Goal: Task Accomplishment & Management: Complete application form

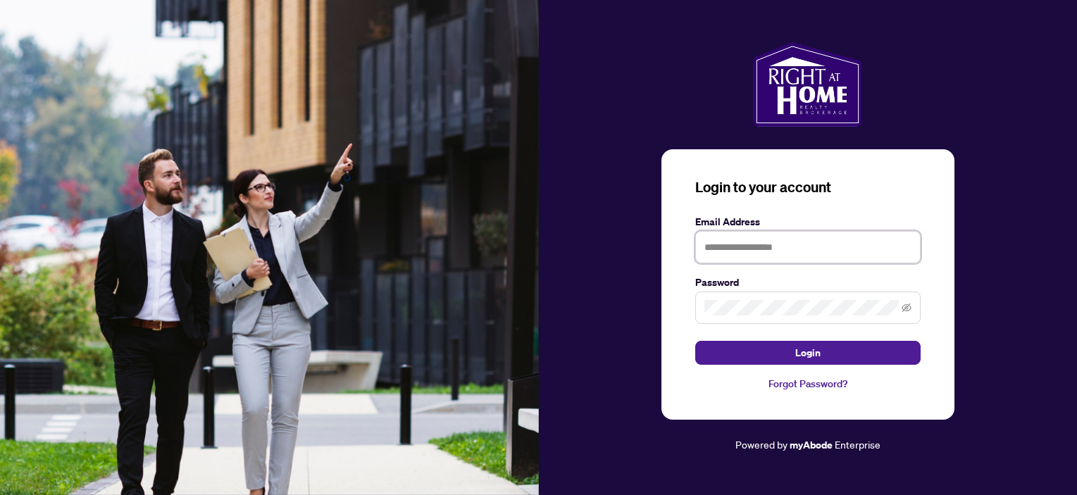
click at [740, 244] on input "text" at bounding box center [807, 247] width 225 height 32
type input "**********"
click at [904, 308] on icon "eye-invisible" at bounding box center [906, 307] width 10 height 8
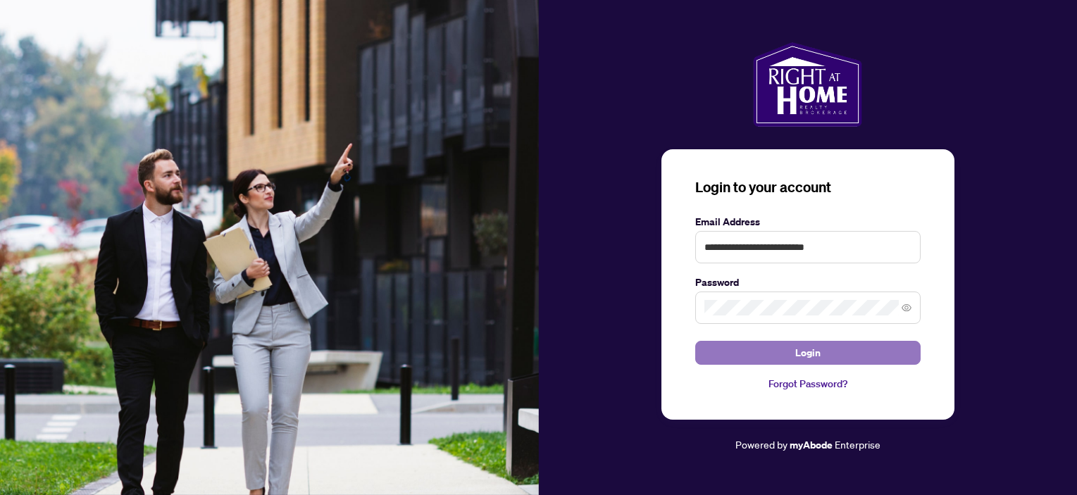
click at [815, 356] on span "Login" at bounding box center [807, 352] width 25 height 23
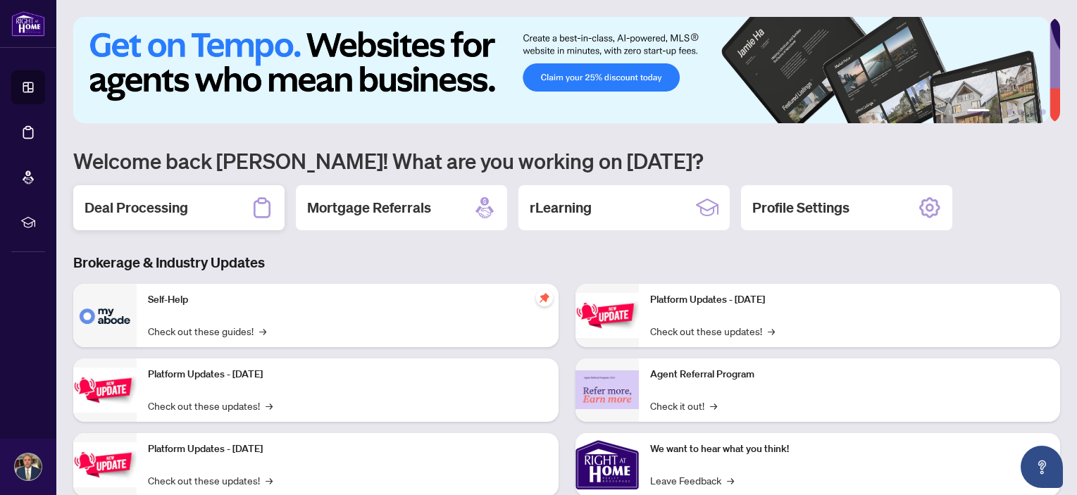
click at [169, 210] on h2 "Deal Processing" at bounding box center [136, 208] width 104 height 20
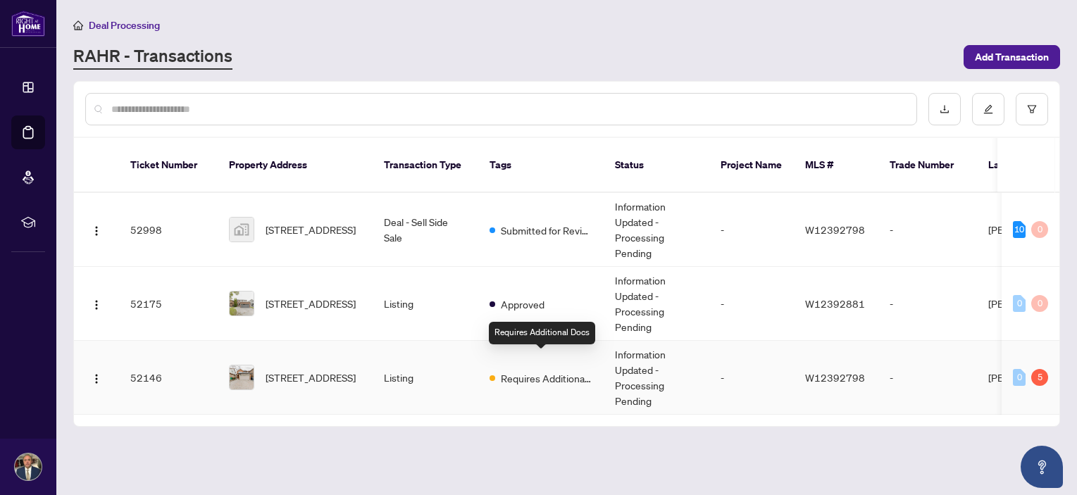
click at [529, 370] on span "Requires Additional Docs" at bounding box center [547, 377] width 92 height 15
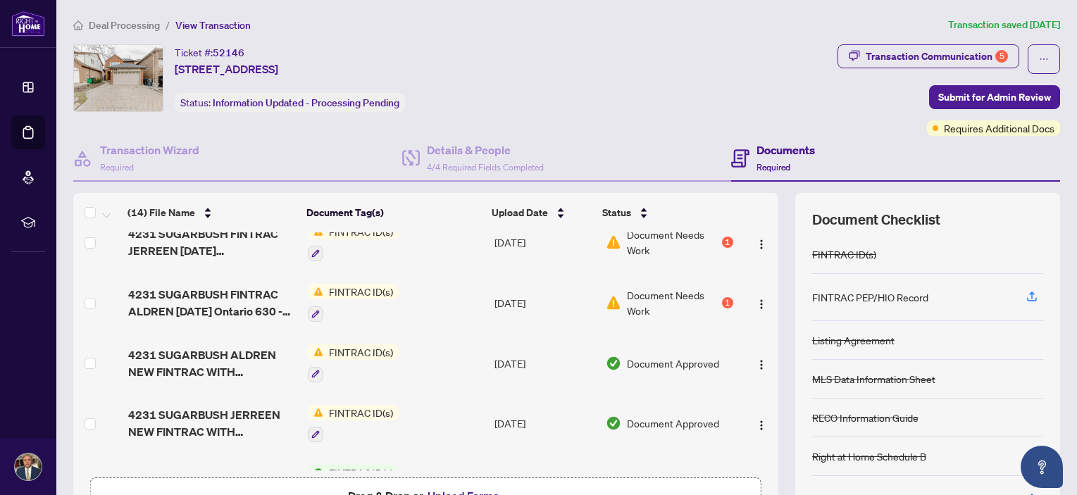
scroll to position [70, 0]
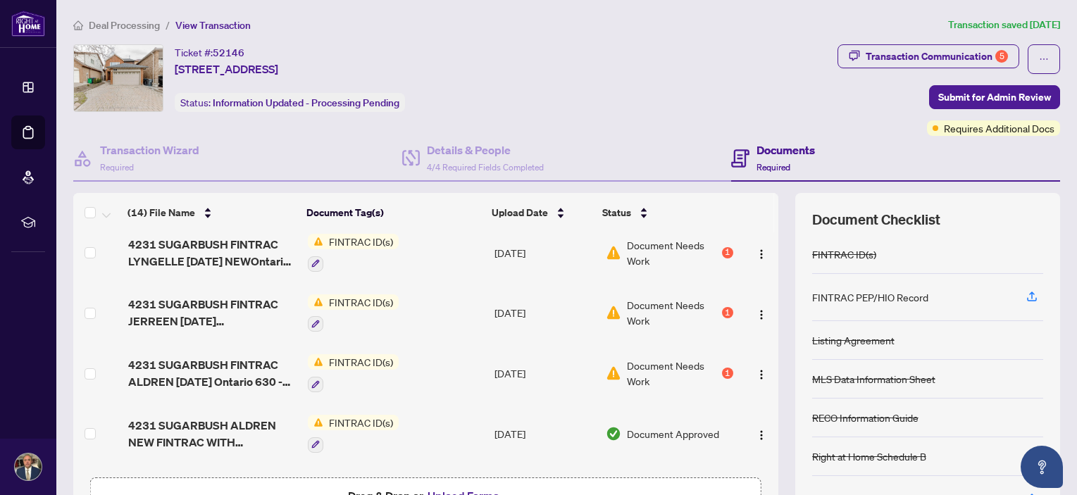
click at [353, 355] on span "FINTRAC ID(s)" at bounding box center [360, 361] width 75 height 15
click at [669, 365] on span "Document Needs Work" at bounding box center [673, 373] width 92 height 31
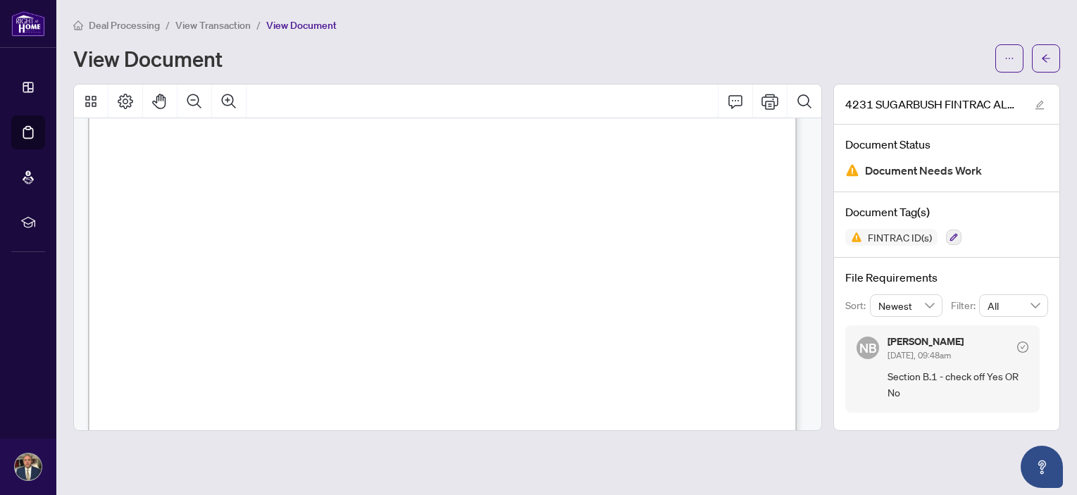
scroll to position [3452, 0]
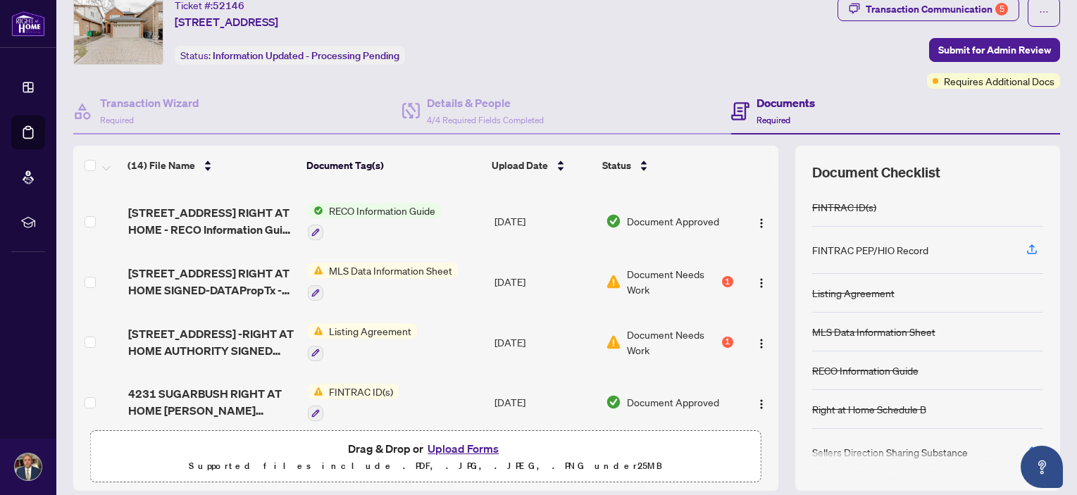
scroll to position [94, 0]
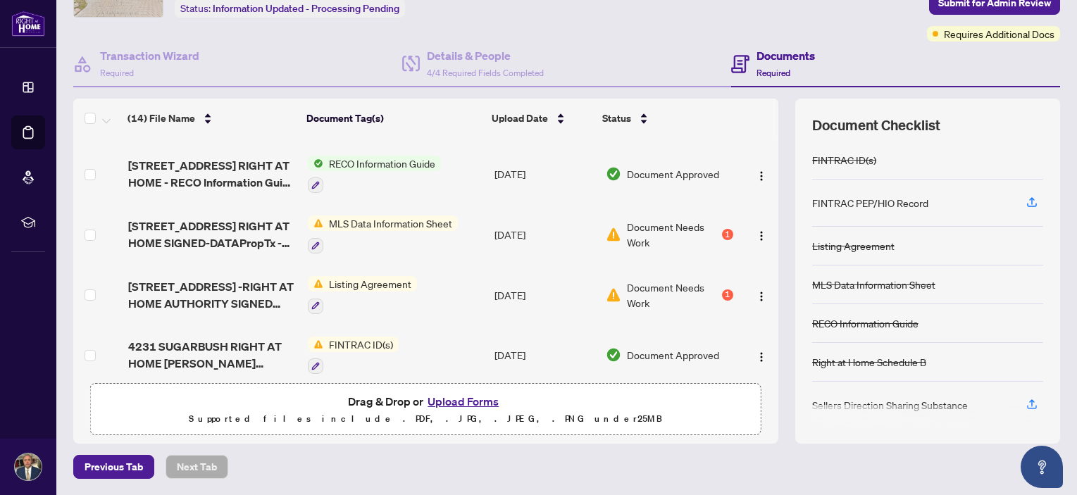
click at [470, 401] on button "Upload Forms" at bounding box center [463, 401] width 80 height 18
click at [460, 398] on button "Upload Forms" at bounding box center [463, 401] width 80 height 18
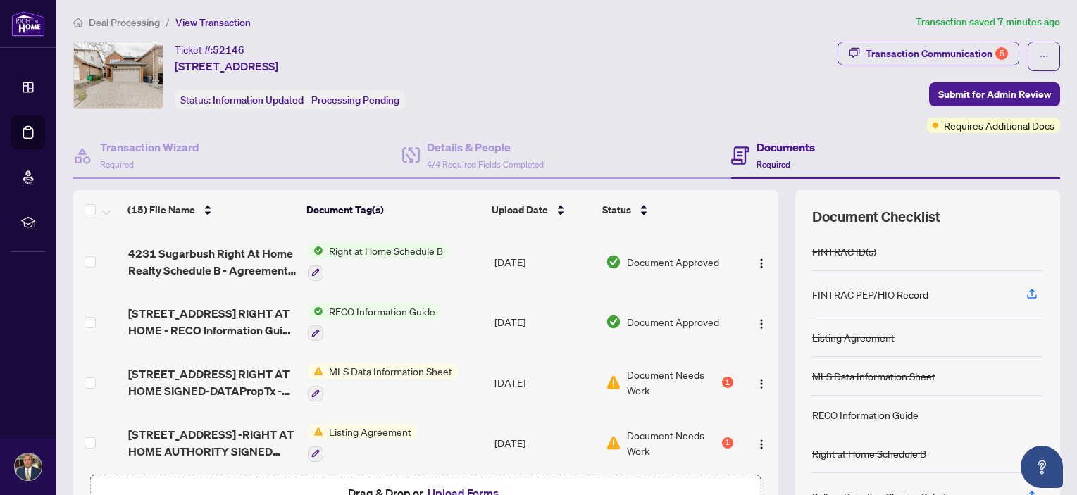
scroll to position [0, 0]
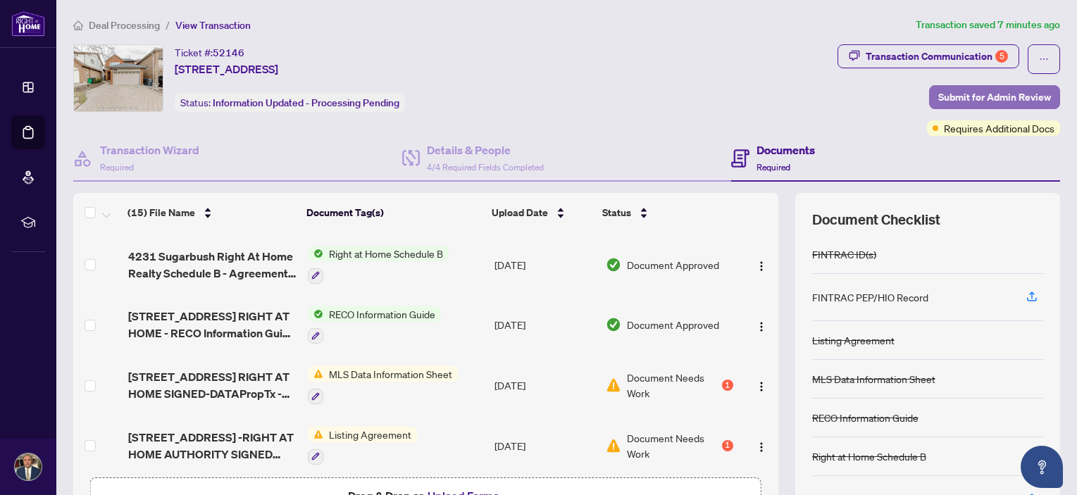
click at [993, 92] on span "Submit for Admin Review" at bounding box center [994, 97] width 113 height 23
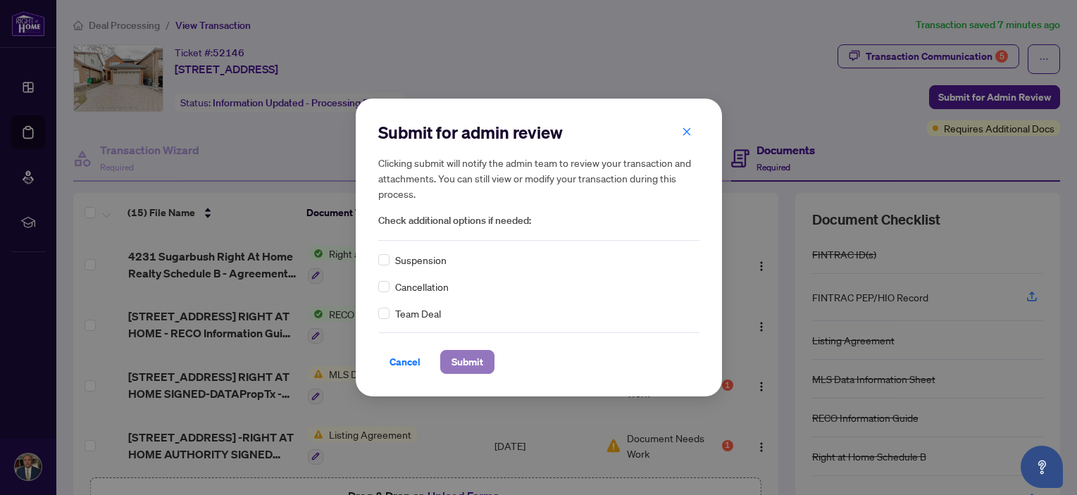
click at [458, 367] on span "Submit" at bounding box center [467, 362] width 32 height 23
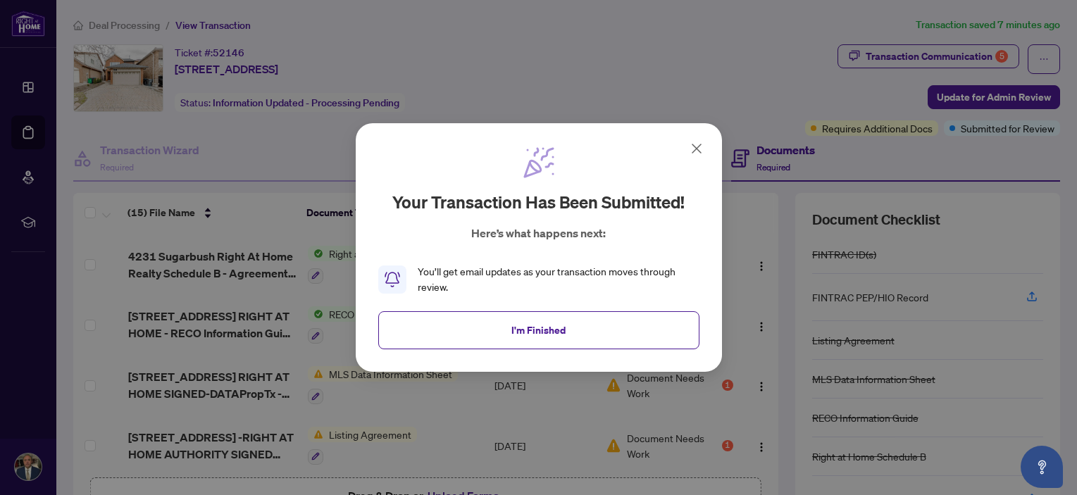
click at [696, 144] on icon at bounding box center [696, 148] width 17 height 17
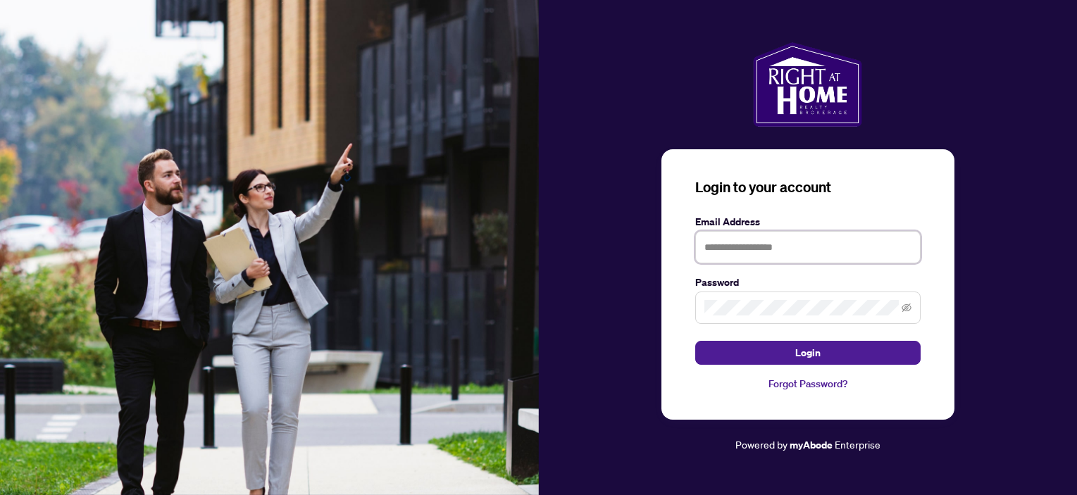
click at [744, 244] on input "text" at bounding box center [807, 247] width 225 height 32
type input "**********"
click at [905, 304] on icon "eye-invisible" at bounding box center [906, 308] width 10 height 10
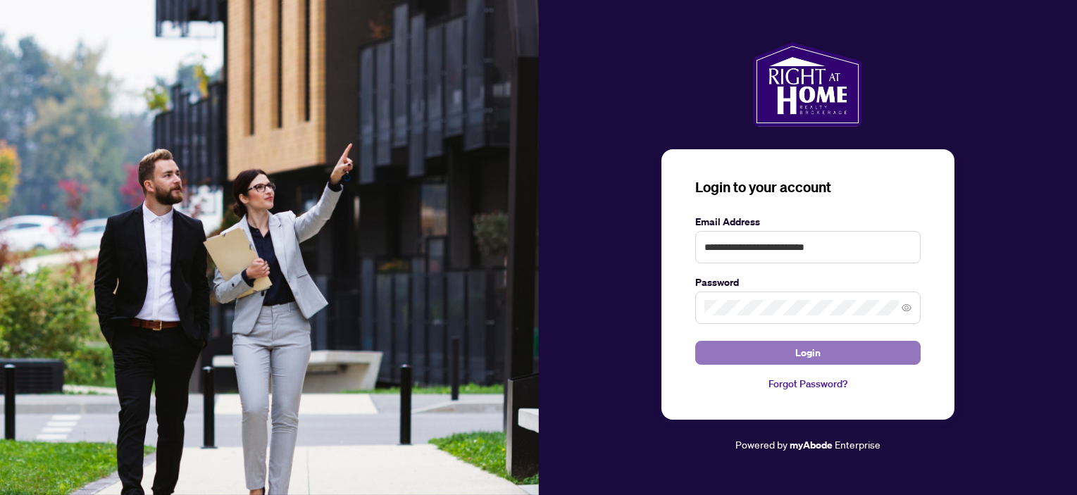
click at [817, 354] on span "Login" at bounding box center [807, 352] width 25 height 23
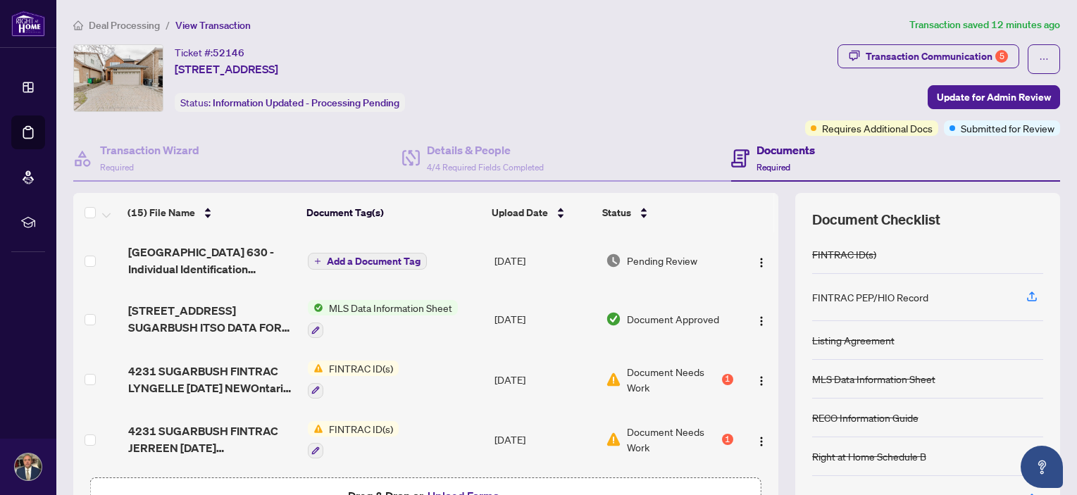
scroll to position [70, 0]
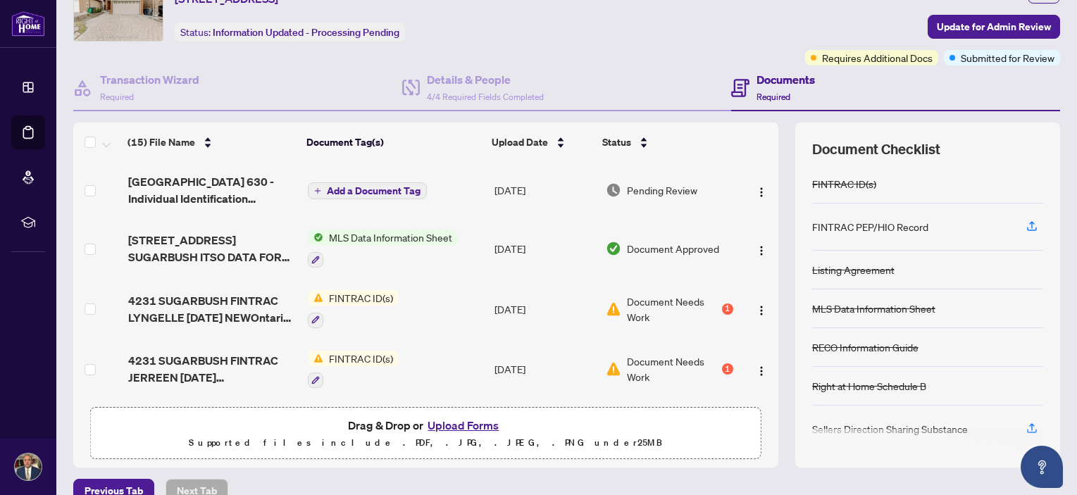
click at [477, 422] on button "Upload Forms" at bounding box center [463, 425] width 80 height 18
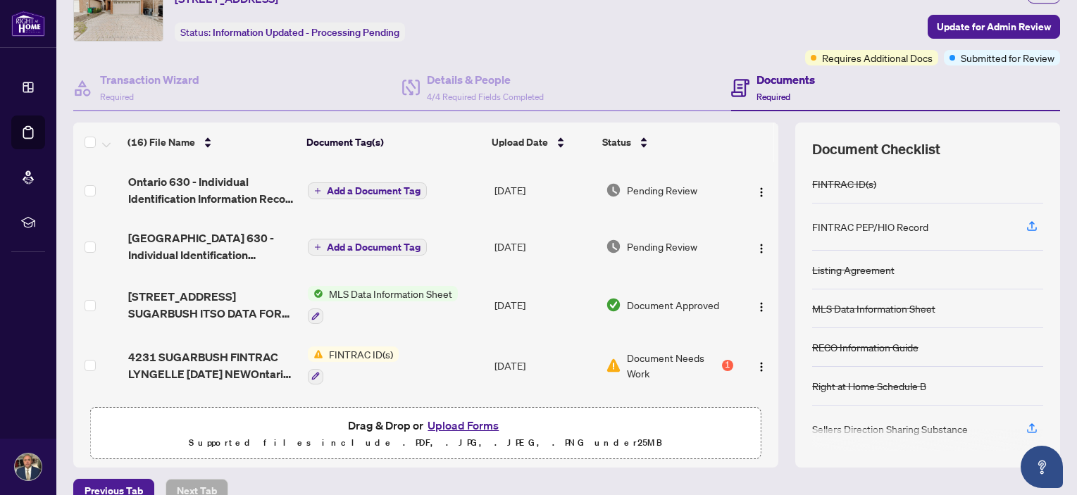
click at [479, 425] on button "Upload Forms" at bounding box center [463, 425] width 80 height 18
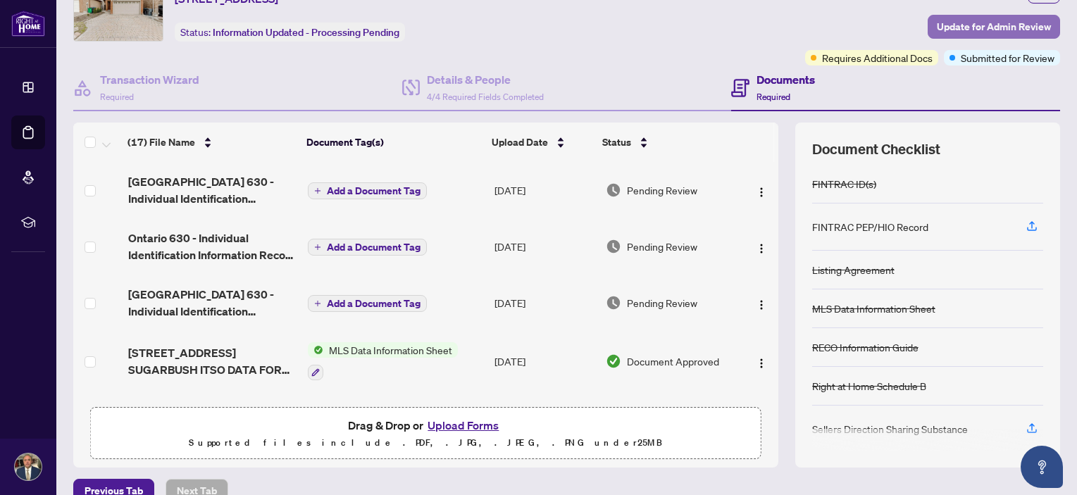
click at [991, 27] on span "Update for Admin Review" at bounding box center [993, 26] width 114 height 23
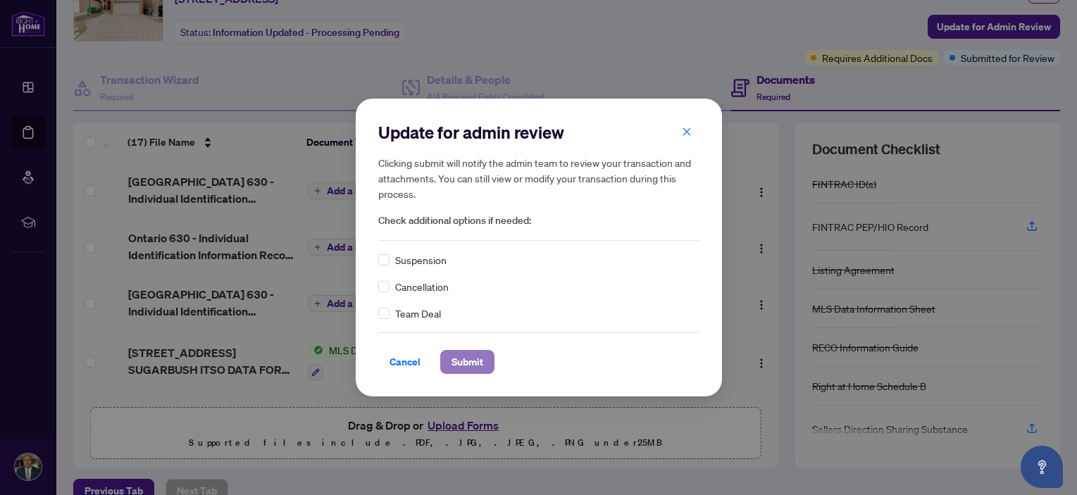
click at [453, 368] on span "Submit" at bounding box center [467, 362] width 32 height 23
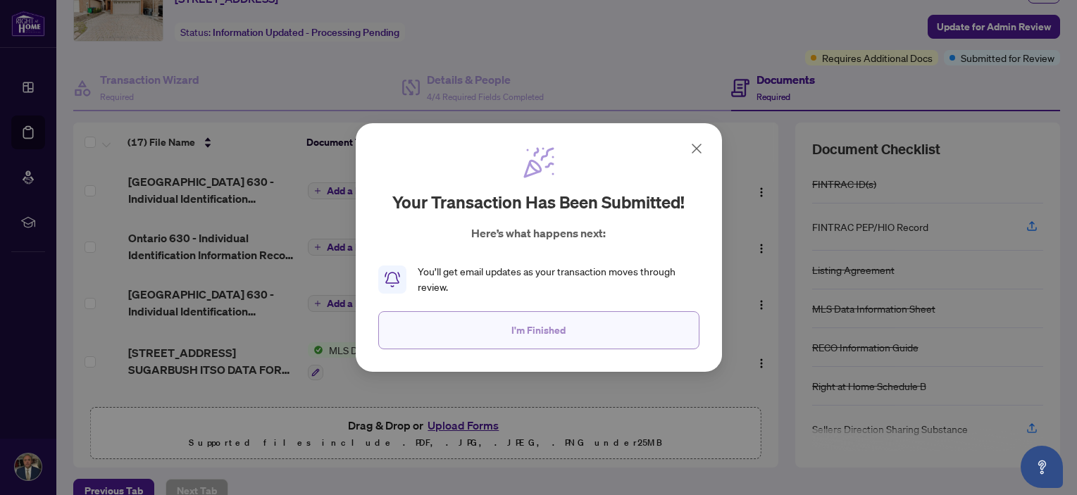
click at [541, 329] on span "I'm Finished" at bounding box center [538, 330] width 54 height 23
